Goal: Task Accomplishment & Management: Manage account settings

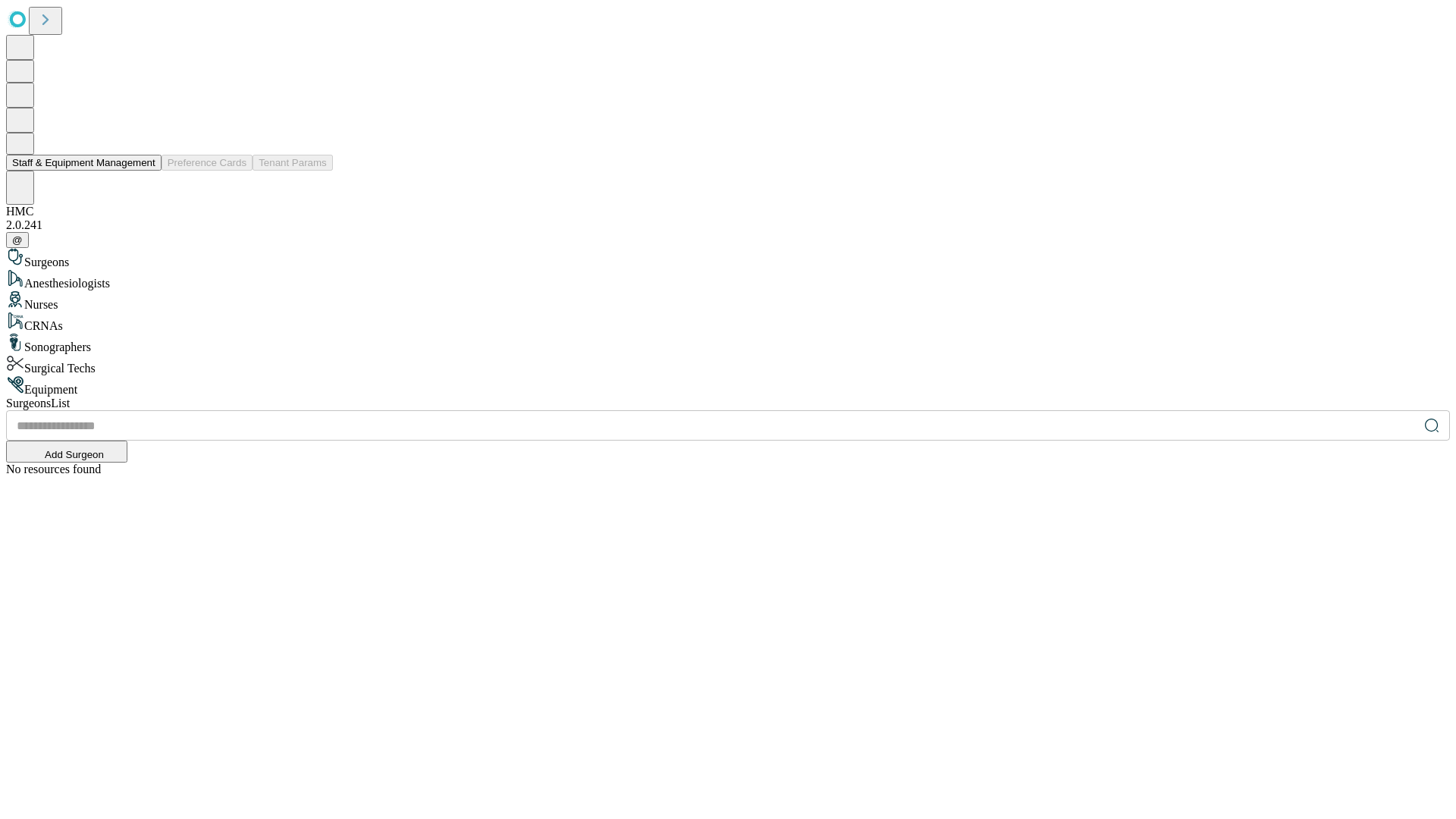
click at [144, 170] on button "Staff & Equipment Management" at bounding box center [84, 163] width 155 height 16
